Goal: Task Accomplishment & Management: Use online tool/utility

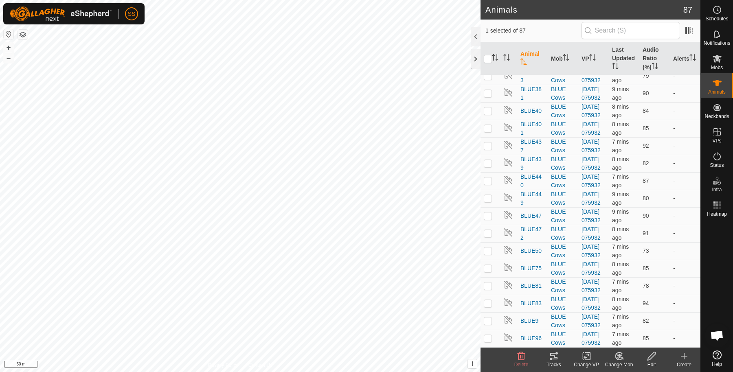
scroll to position [1492, 0]
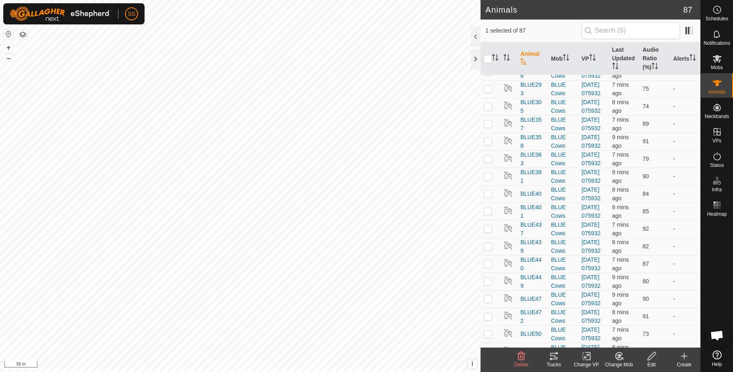
click at [646, 356] on icon at bounding box center [651, 356] width 10 height 10
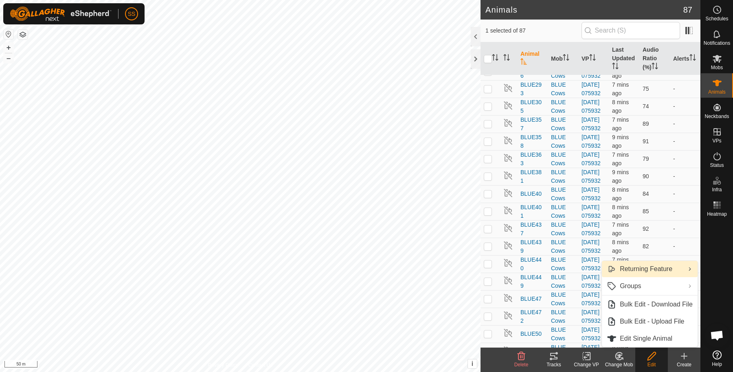
click at [655, 269] on link "Returning Feature" at bounding box center [650, 269] width 96 height 16
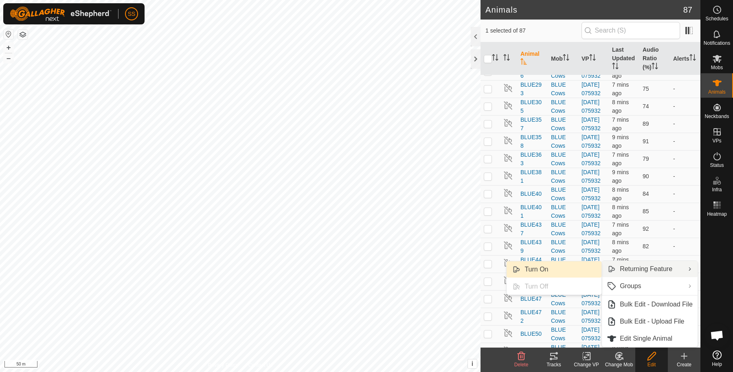
click at [586, 269] on link "Turn On" at bounding box center [553, 269] width 95 height 16
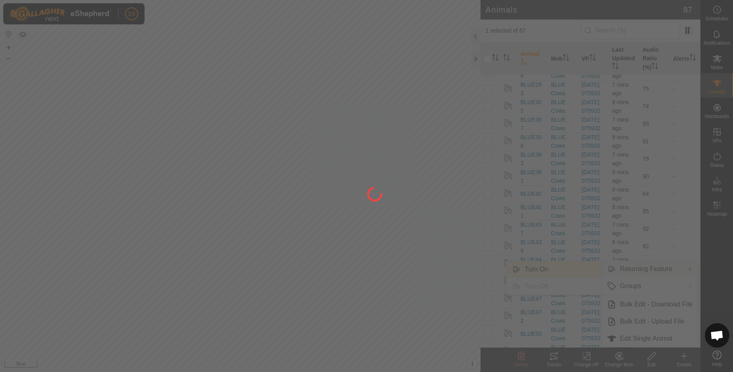
checkbox input "false"
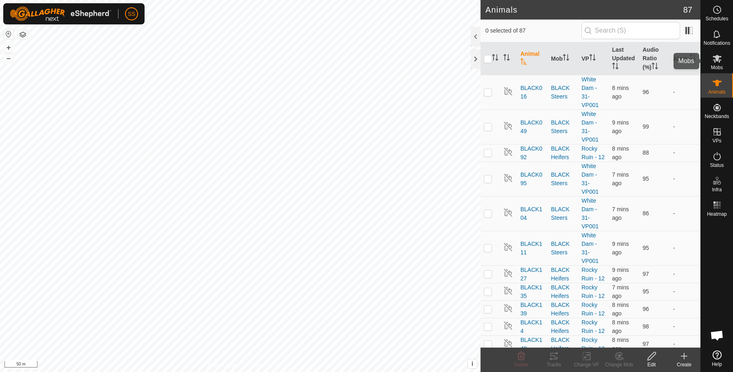
click at [719, 65] on span "Mobs" at bounding box center [717, 67] width 12 height 5
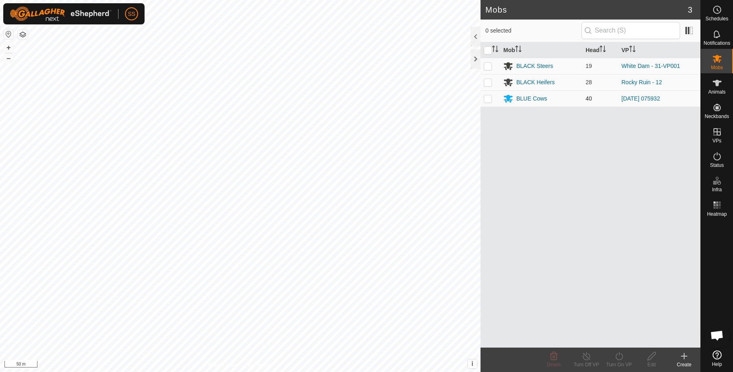
click at [485, 100] on p-checkbox at bounding box center [488, 98] width 8 height 7
checkbox input "true"
click at [657, 364] on div "Edit" at bounding box center [651, 364] width 33 height 7
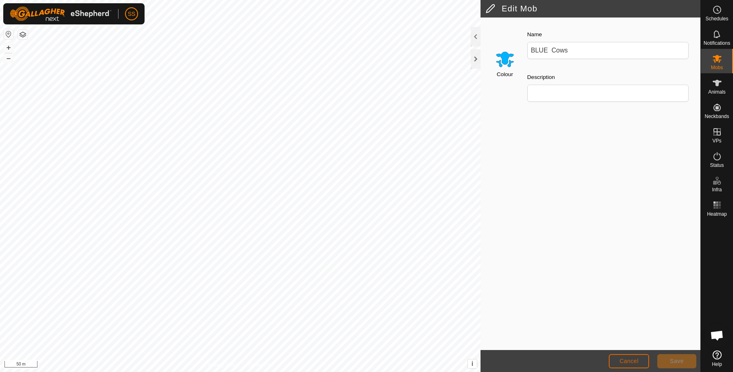
click at [627, 364] on span "Cancel" at bounding box center [628, 361] width 19 height 7
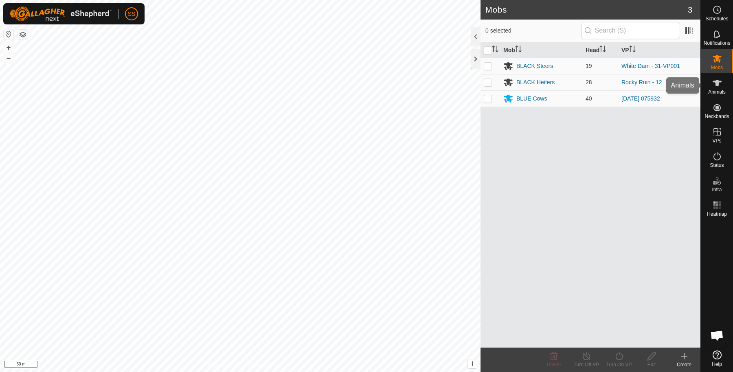
click at [716, 85] on icon at bounding box center [716, 83] width 9 height 7
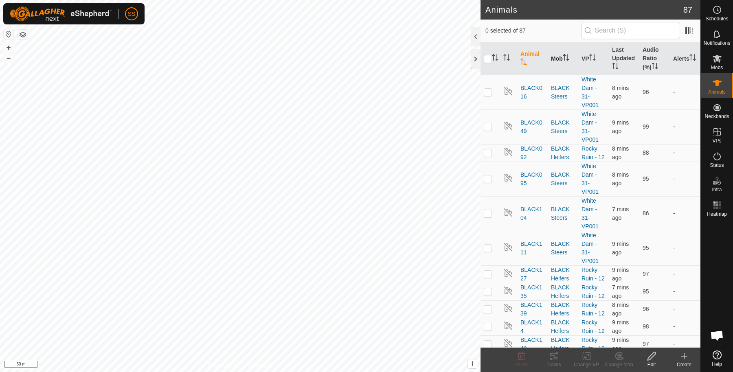
click at [559, 61] on th "Mob" at bounding box center [563, 58] width 31 height 33
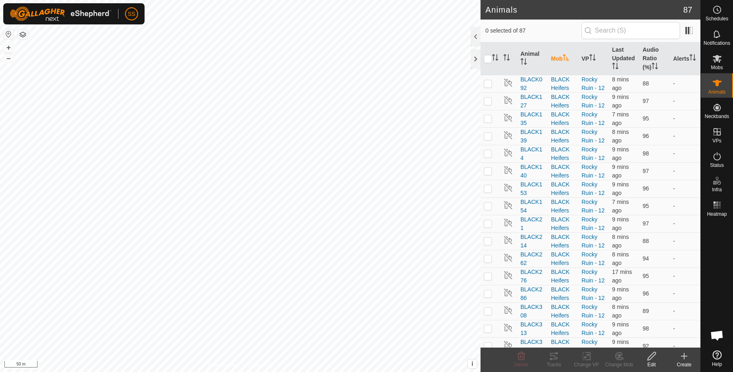
click at [566, 63] on th "Mob" at bounding box center [563, 58] width 31 height 33
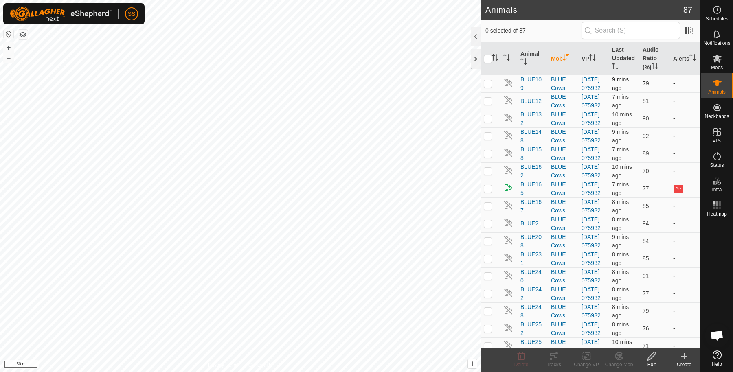
click at [491, 87] on p-checkbox at bounding box center [488, 83] width 8 height 7
checkbox input "true"
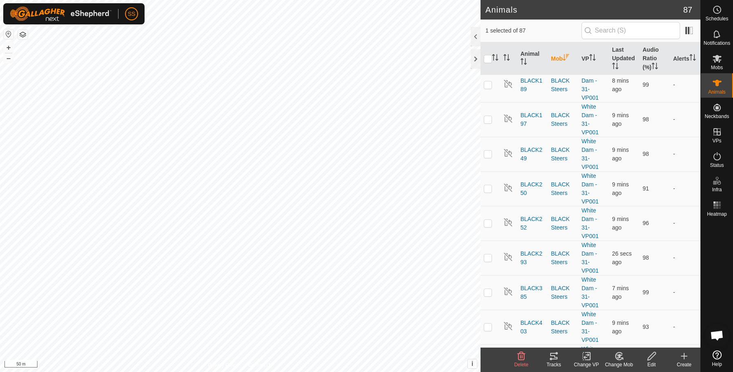
scroll to position [678, 0]
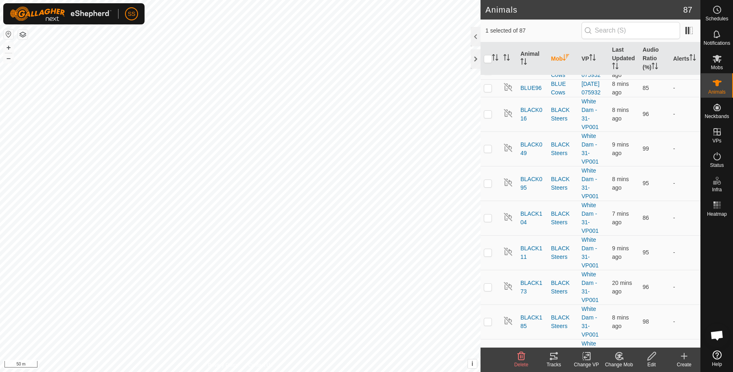
checkbox input "true"
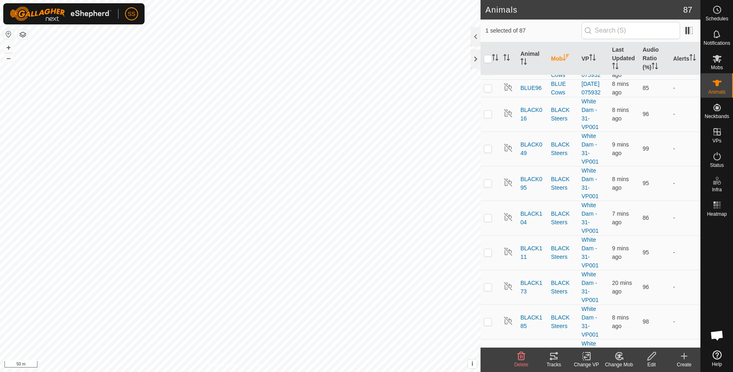
checkbox input "true"
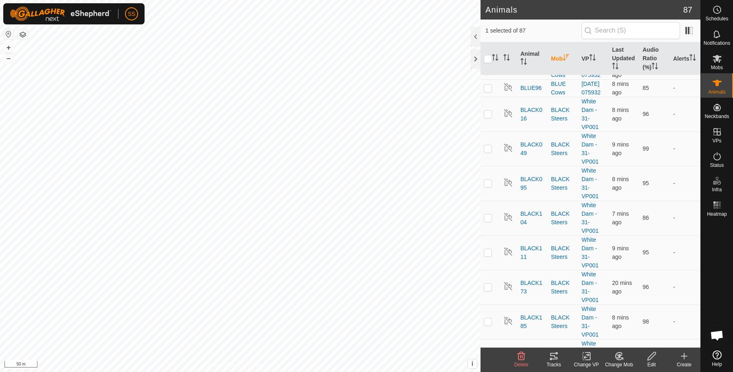
checkbox input "true"
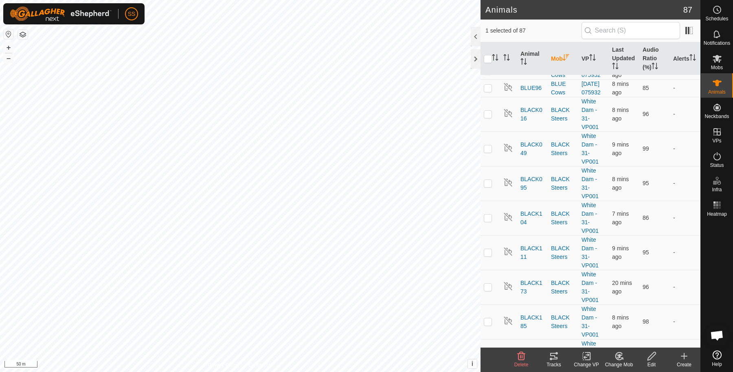
checkbox input "true"
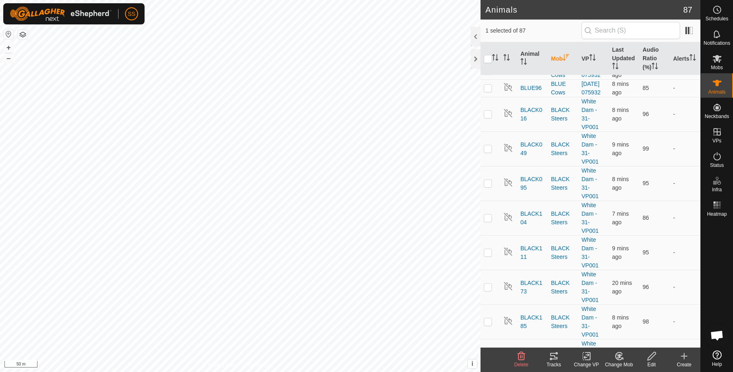
checkbox input "true"
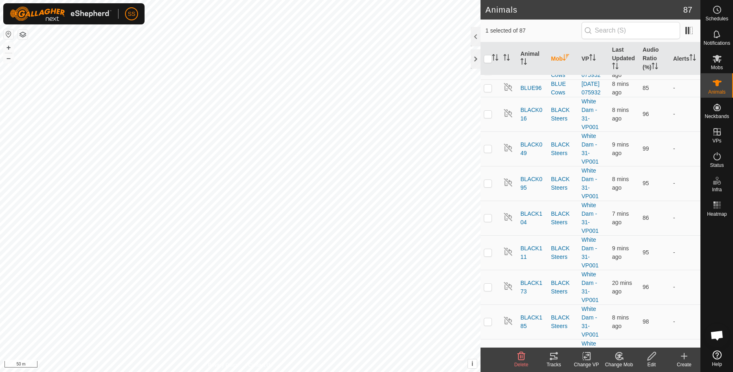
checkbox input "true"
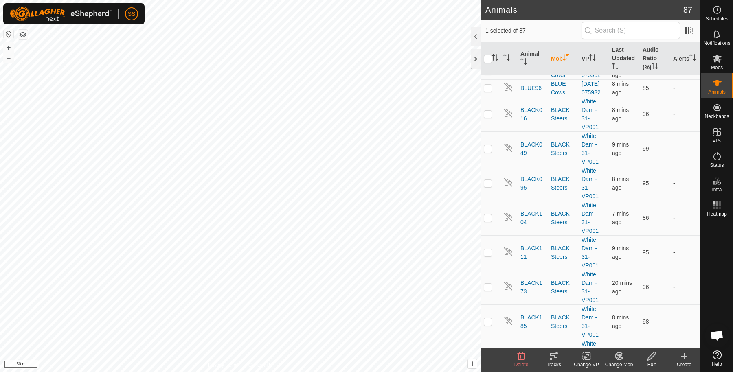
checkbox input "true"
click at [487, 4] on p-checkbox at bounding box center [488, 0] width 8 height 7
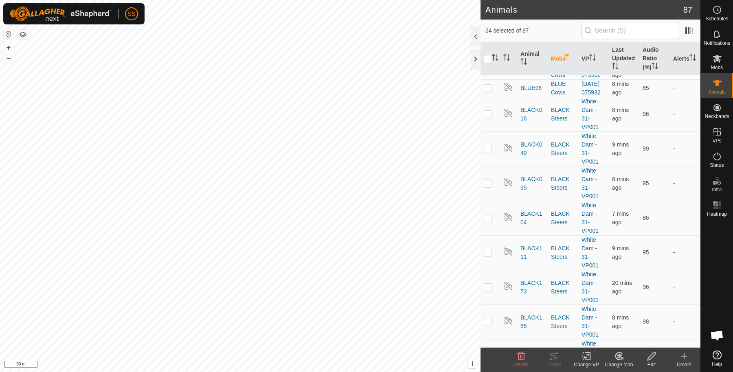
checkbox input "true"
click at [489, 21] on p-checkbox at bounding box center [488, 18] width 8 height 7
checkbox input "true"
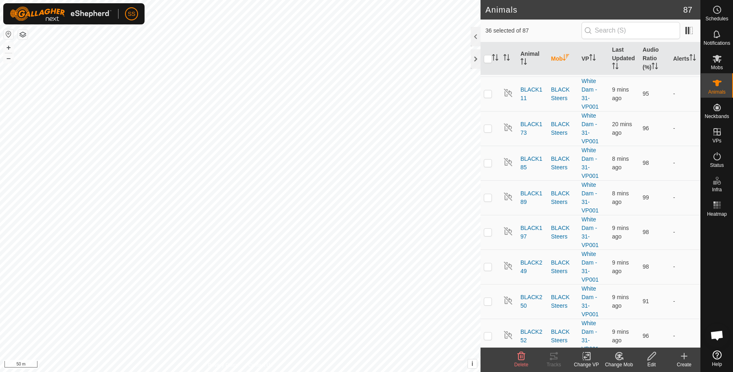
scroll to position [950, 0]
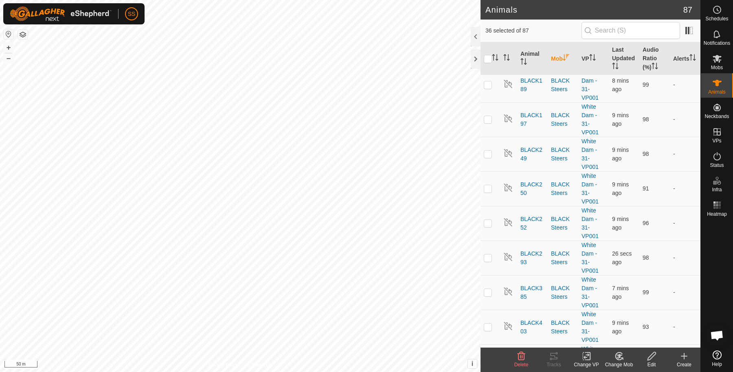
checkbox input "true"
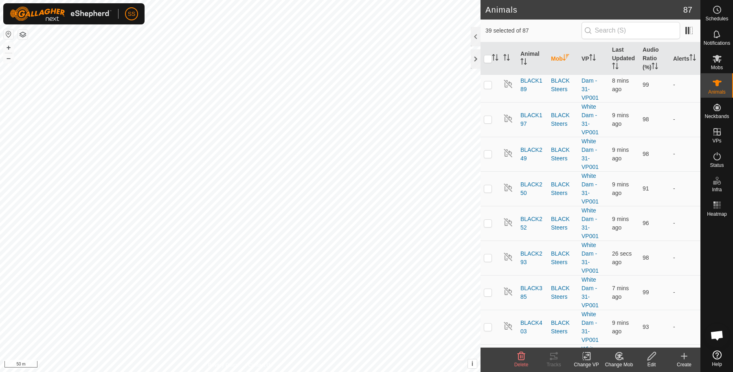
checkbox input "true"
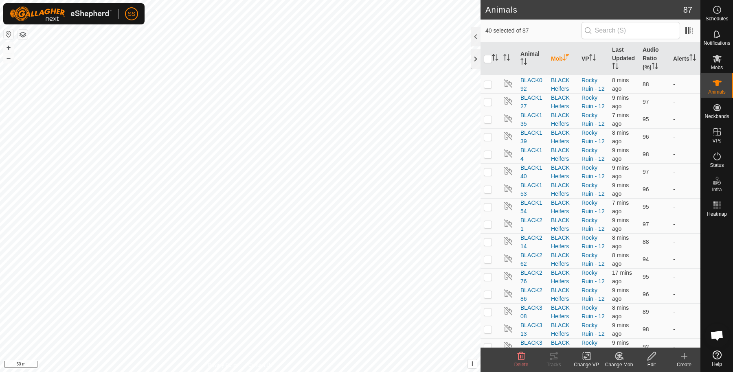
scroll to position [1085, 0]
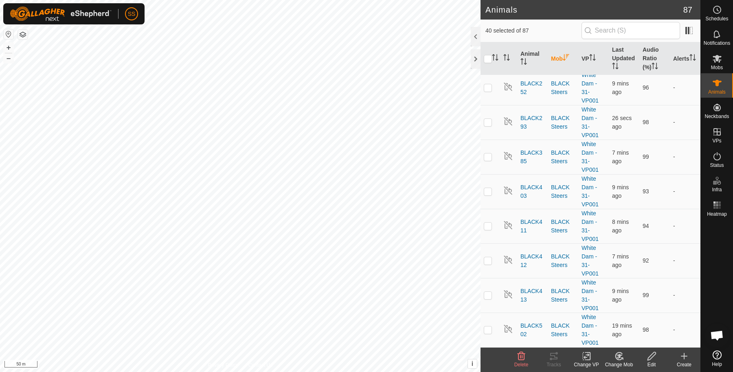
drag, startPoint x: 654, startPoint y: 355, endPoint x: 650, endPoint y: 348, distance: 7.7
click at [654, 355] on icon at bounding box center [651, 356] width 8 height 8
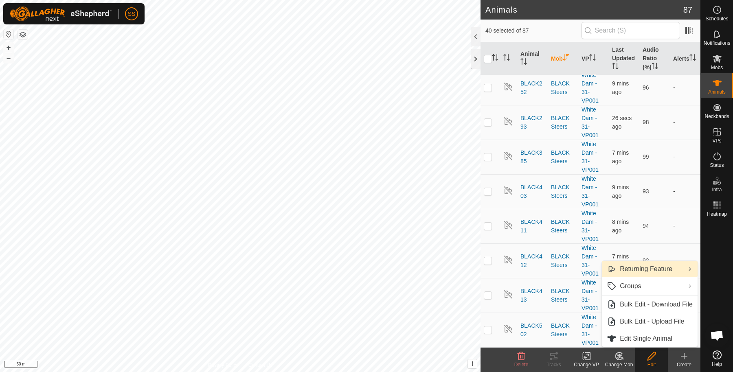
click at [646, 268] on link "Returning Feature" at bounding box center [650, 269] width 96 height 16
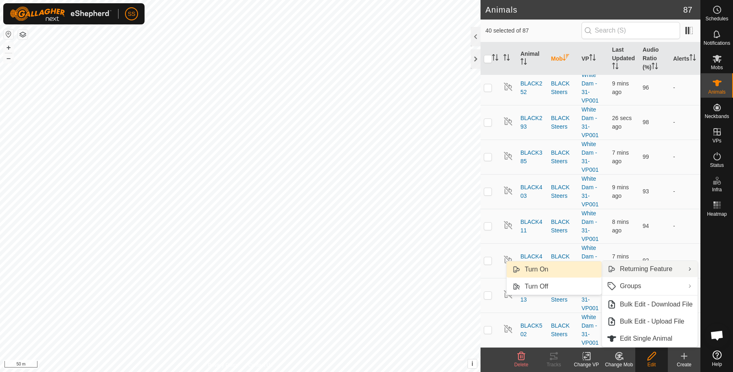
click at [576, 270] on link "Turn On" at bounding box center [553, 269] width 95 height 16
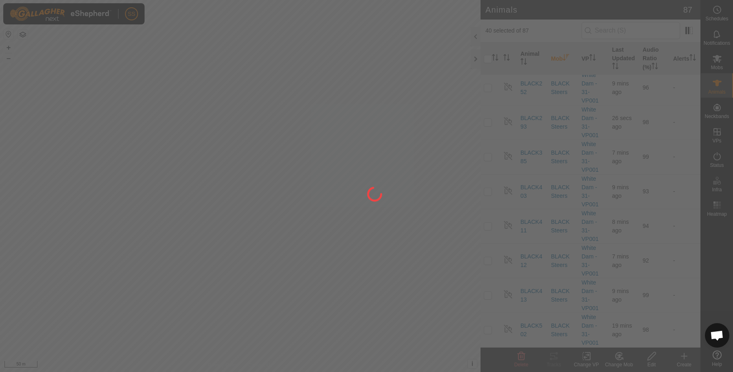
checkbox input "false"
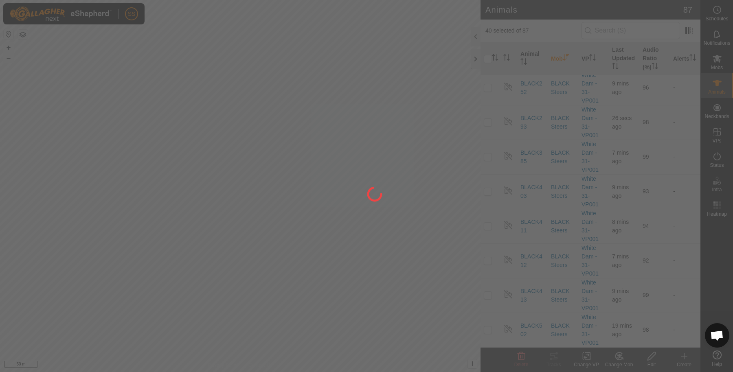
checkbox input "false"
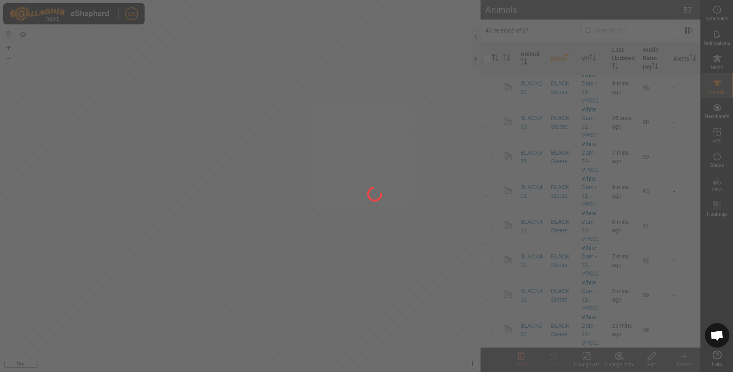
checkbox input "false"
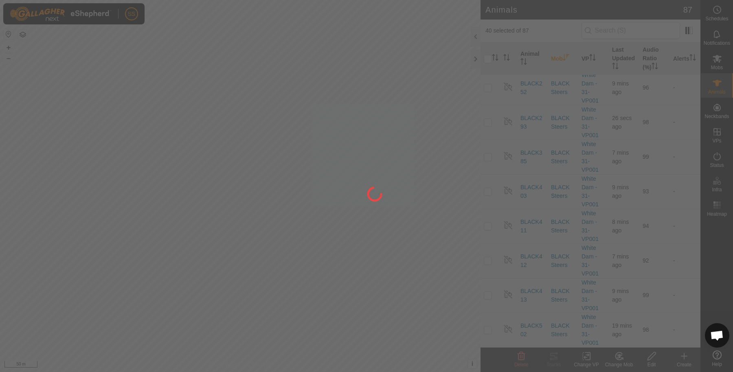
checkbox input "false"
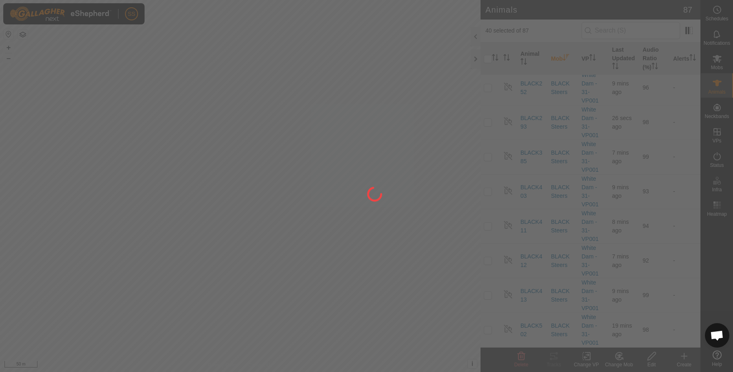
checkbox input "false"
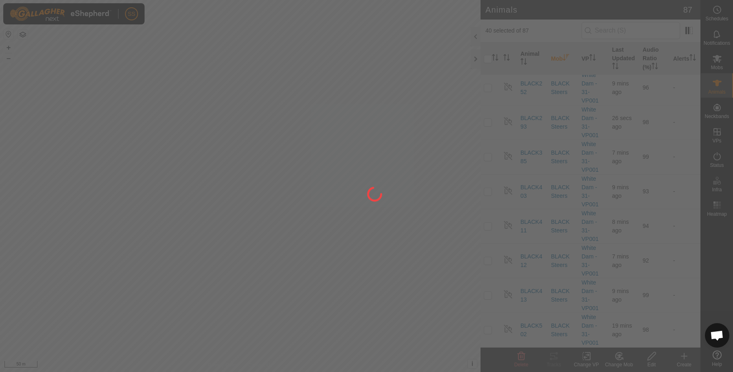
checkbox input "false"
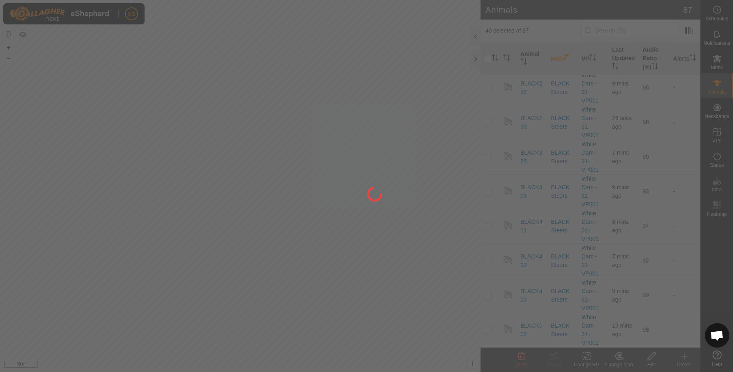
checkbox input "false"
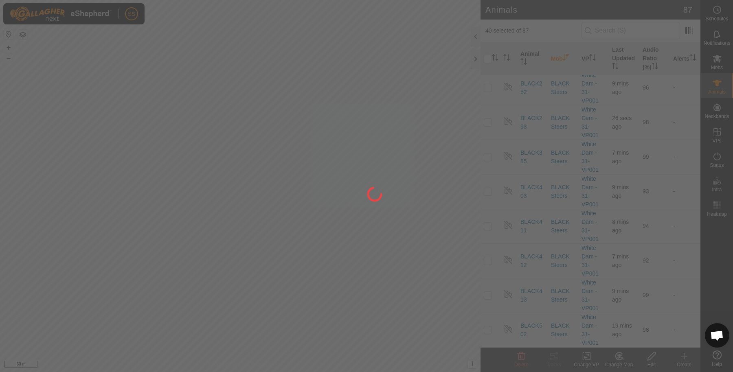
checkbox input "false"
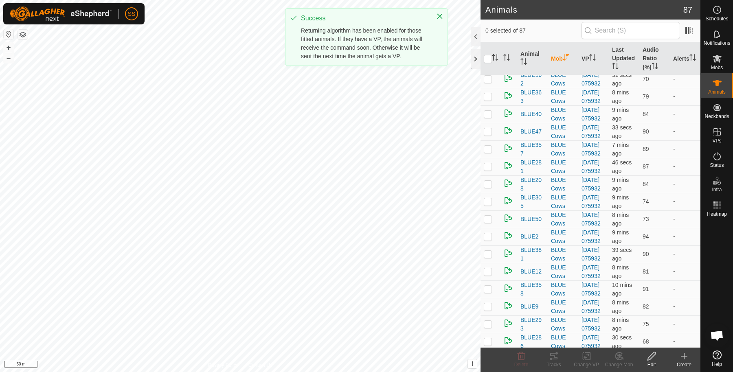
scroll to position [0, 0]
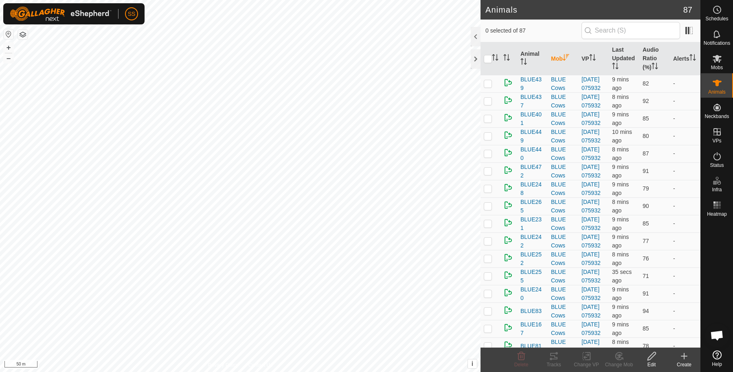
click at [557, 58] on th "Mob" at bounding box center [563, 58] width 31 height 33
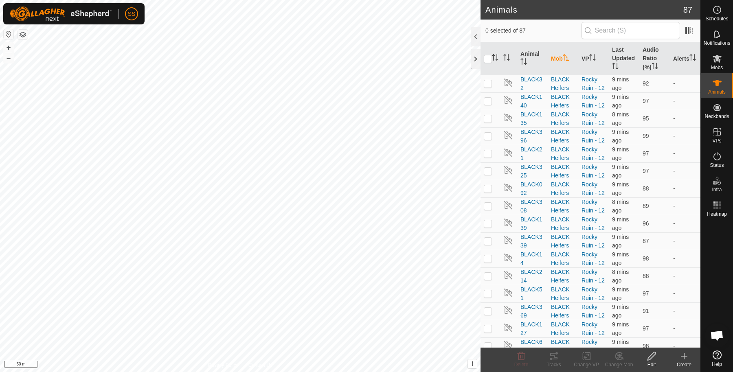
click at [557, 58] on th "Mob" at bounding box center [563, 58] width 31 height 33
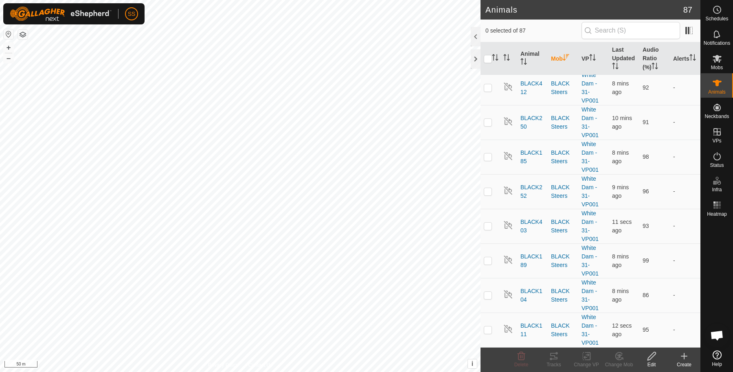
scroll to position [950, 0]
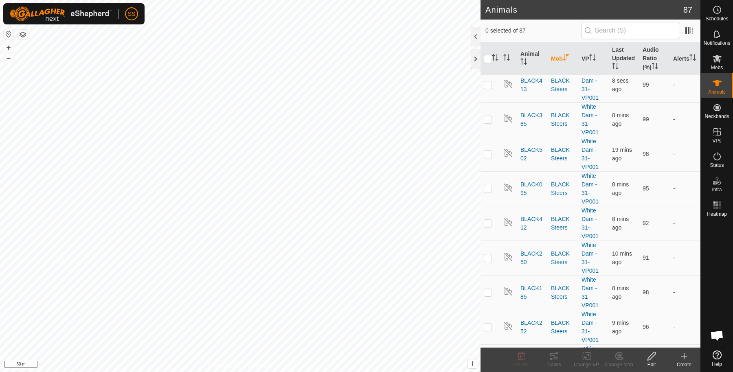
checkbox input "true"
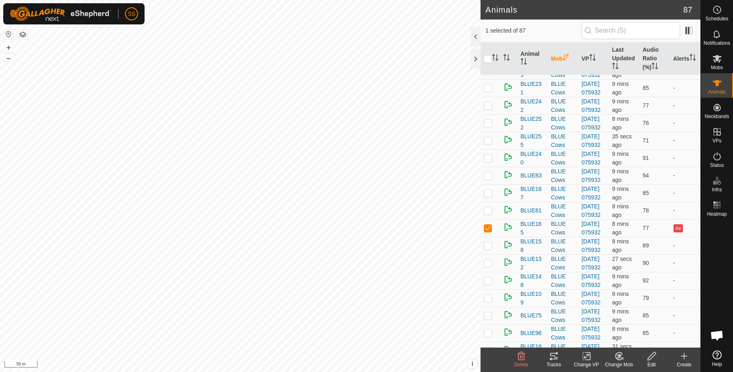
scroll to position [271, 0]
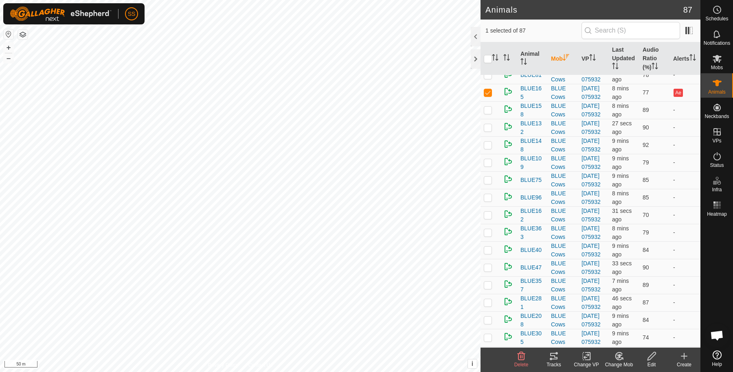
click at [549, 363] on div "Tracks" at bounding box center [553, 364] width 33 height 7
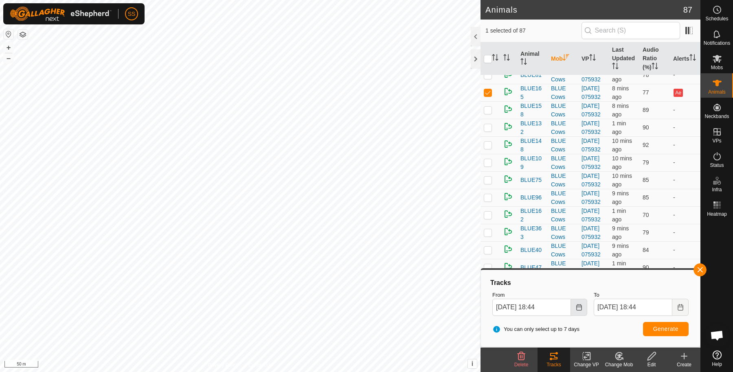
click at [584, 299] on button "Choose Date" at bounding box center [579, 307] width 16 height 17
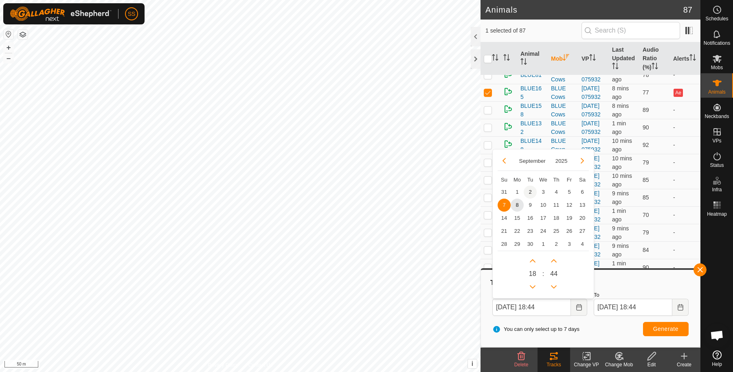
click at [526, 193] on span "2" at bounding box center [530, 192] width 13 height 13
type input "02 Sep, 2025 18:44"
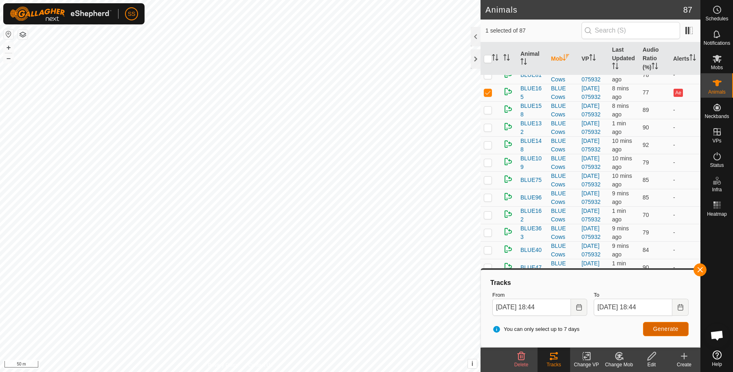
click at [648, 326] on button "Generate" at bounding box center [666, 329] width 46 height 14
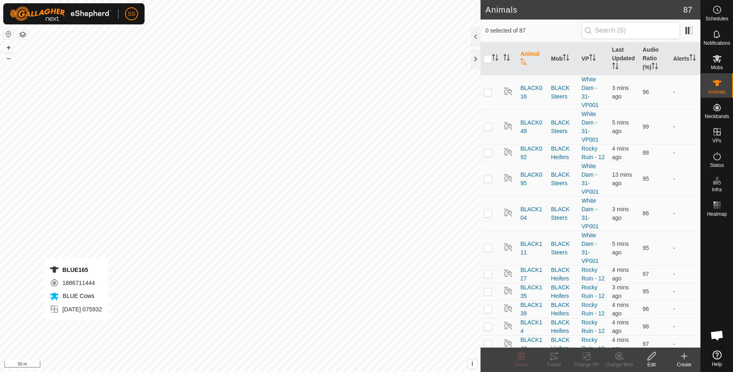
checkbox input "true"
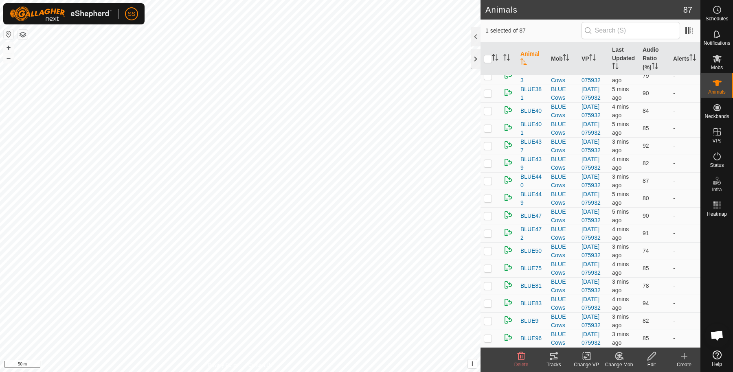
scroll to position [1492, 0]
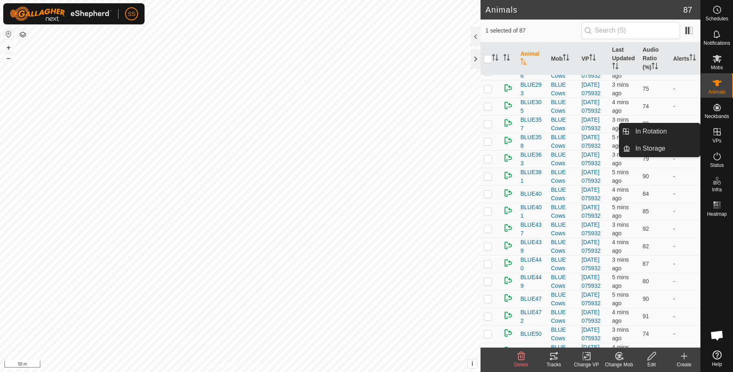
click at [707, 130] on div "VPs" at bounding box center [717, 134] width 32 height 24
click at [674, 128] on link "In Rotation" at bounding box center [665, 131] width 70 height 16
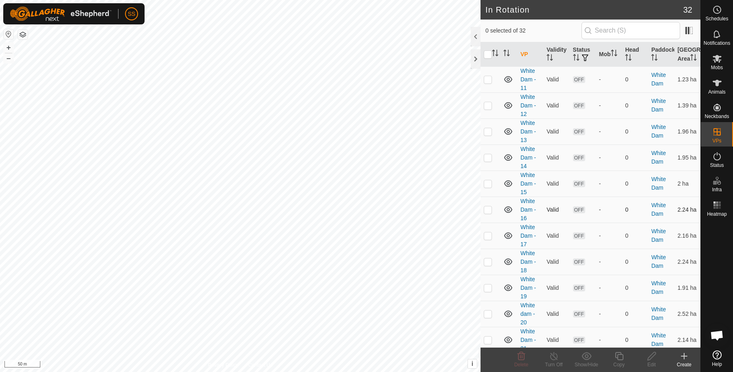
scroll to position [655, 0]
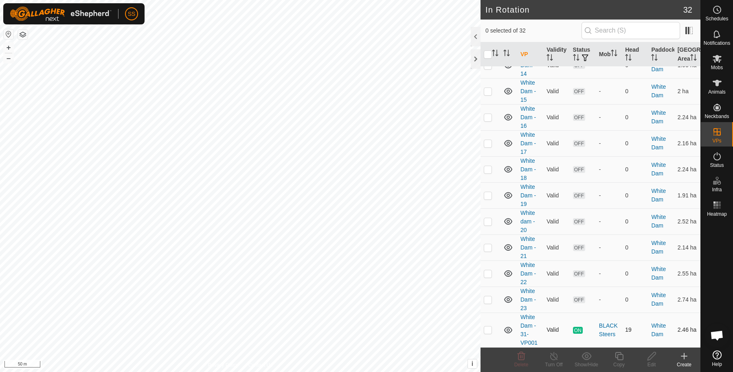
click at [486, 332] on p-checkbox at bounding box center [488, 330] width 8 height 7
checkbox input "true"
click at [616, 359] on icon at bounding box center [619, 356] width 10 height 10
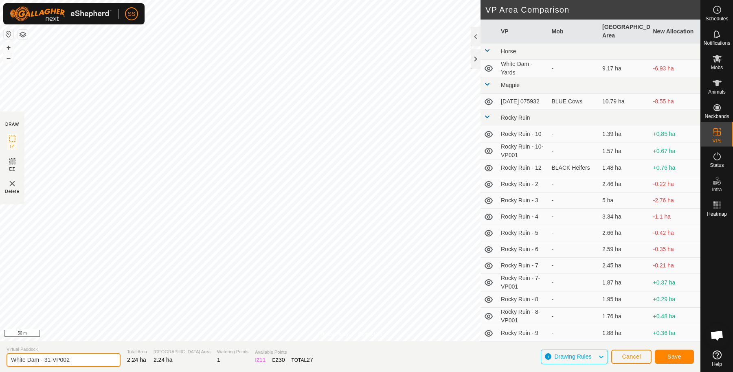
drag, startPoint x: 75, startPoint y: 361, endPoint x: 48, endPoint y: 359, distance: 26.1
click at [48, 359] on input "White Dam - 31-VP002" at bounding box center [64, 360] width 114 height 14
type input "White Dam - 32"
click at [667, 360] on button "Save" at bounding box center [674, 357] width 39 height 14
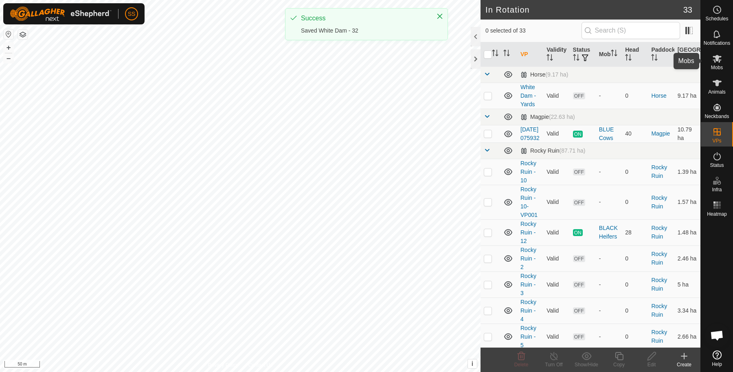
click at [728, 60] on div "Mobs" at bounding box center [717, 61] width 32 height 24
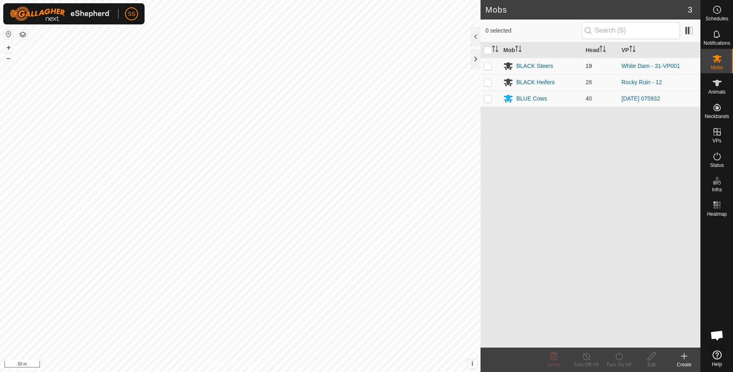
click at [491, 68] on p-checkbox at bounding box center [488, 66] width 8 height 7
checkbox input "true"
click at [618, 361] on div "Turn On VP" at bounding box center [619, 364] width 33 height 7
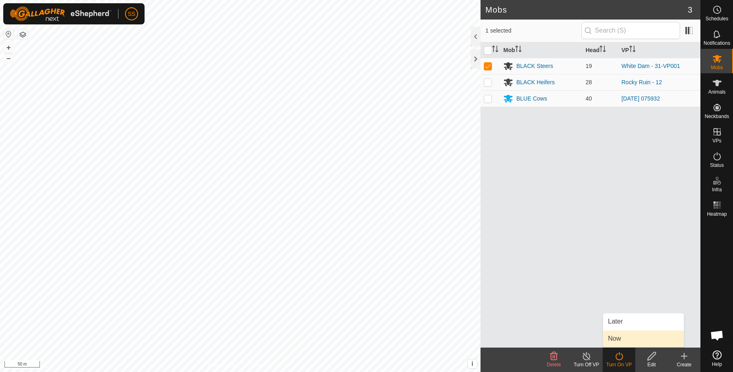
click at [609, 342] on link "Now" at bounding box center [643, 339] width 81 height 16
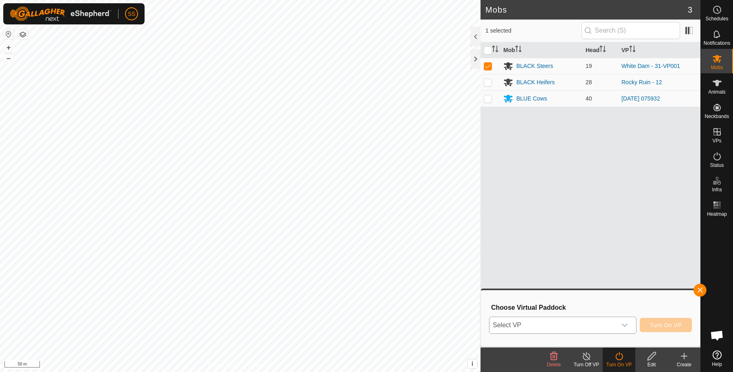
click at [583, 320] on span "Select VP" at bounding box center [552, 325] width 127 height 16
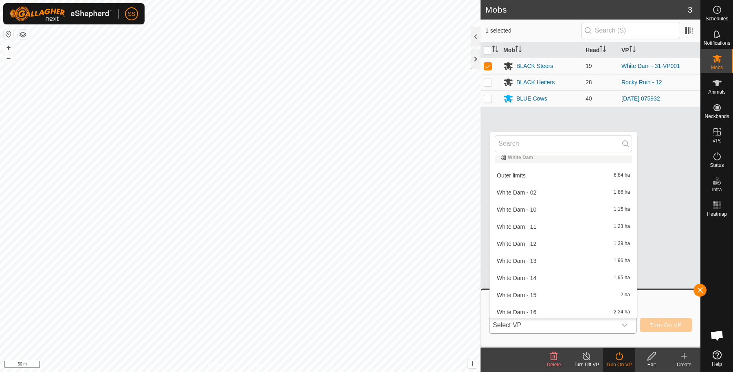
scroll to position [475, 0]
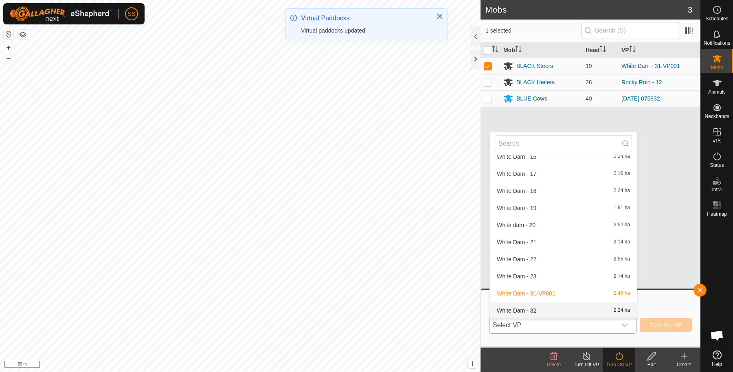
click at [541, 315] on li "White Dam - 32 2.24 ha" at bounding box center [563, 310] width 147 height 16
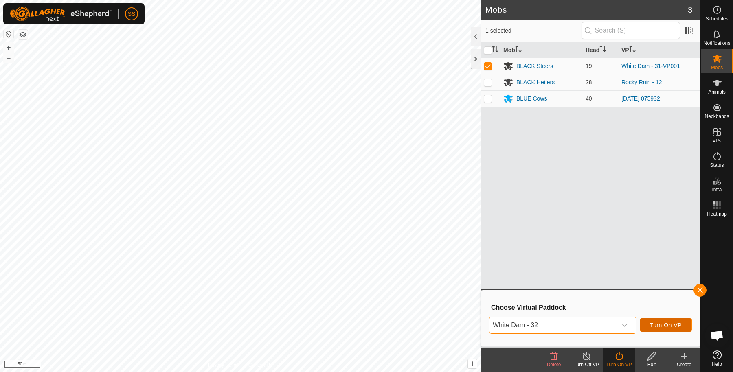
click at [650, 324] on span "Turn On VP" at bounding box center [666, 325] width 32 height 7
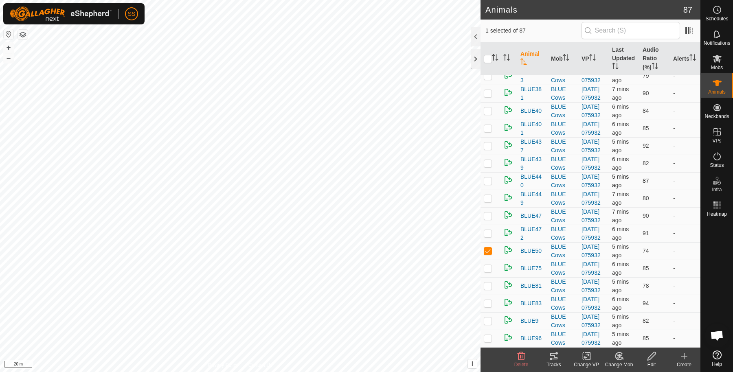
scroll to position [2801, 0]
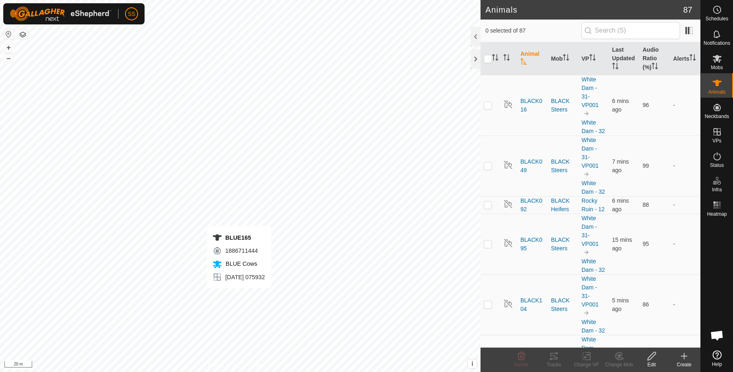
checkbox input "true"
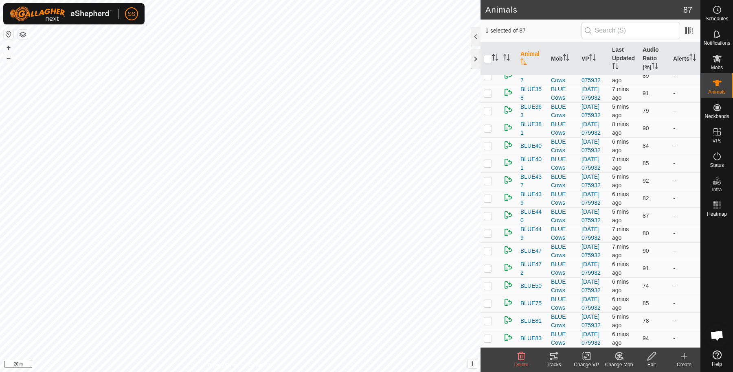
scroll to position [2171, 0]
